Goal: Task Accomplishment & Management: Manage account settings

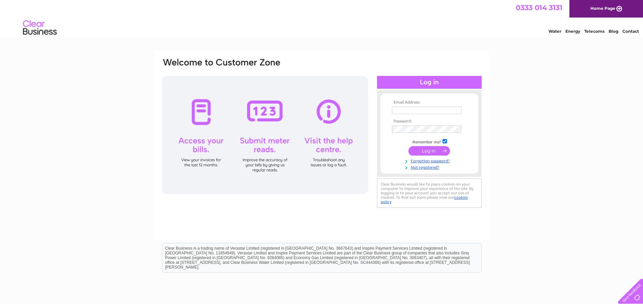
type input "gerry@swanholdinggroup.com"
click at [438, 149] on input "submit" at bounding box center [429, 150] width 42 height 9
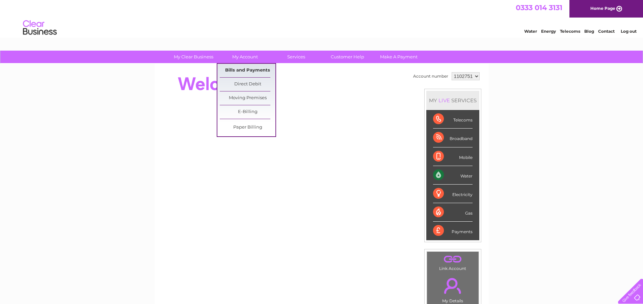
click at [239, 68] on link "Bills and Payments" at bounding box center [248, 71] width 56 height 14
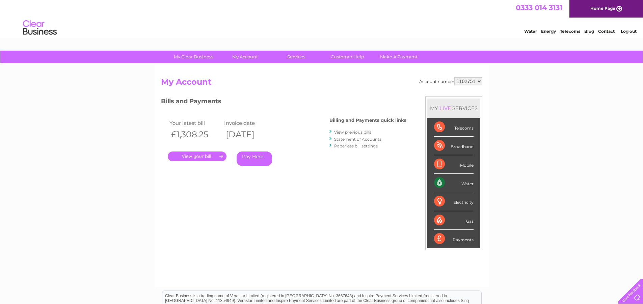
click at [355, 132] on link "View previous bills" at bounding box center [352, 132] width 37 height 5
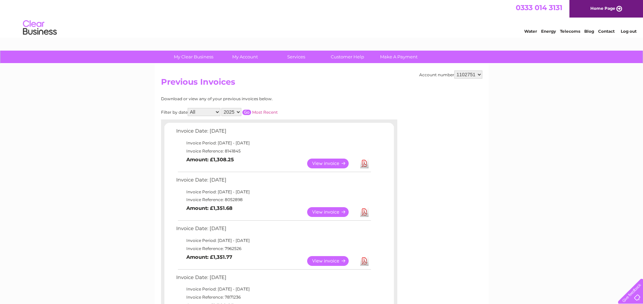
click at [327, 214] on link "View" at bounding box center [332, 212] width 50 height 10
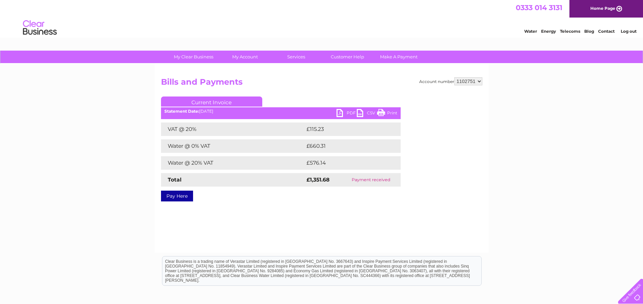
drag, startPoint x: 392, startPoint y: 112, endPoint x: 499, endPoint y: 3, distance: 152.6
click at [392, 112] on link "Print" at bounding box center [387, 114] width 20 height 10
click at [342, 112] on link "PDF" at bounding box center [347, 114] width 20 height 10
click at [632, 33] on link "Log out" at bounding box center [629, 31] width 16 height 5
